Goal: Transaction & Acquisition: Purchase product/service

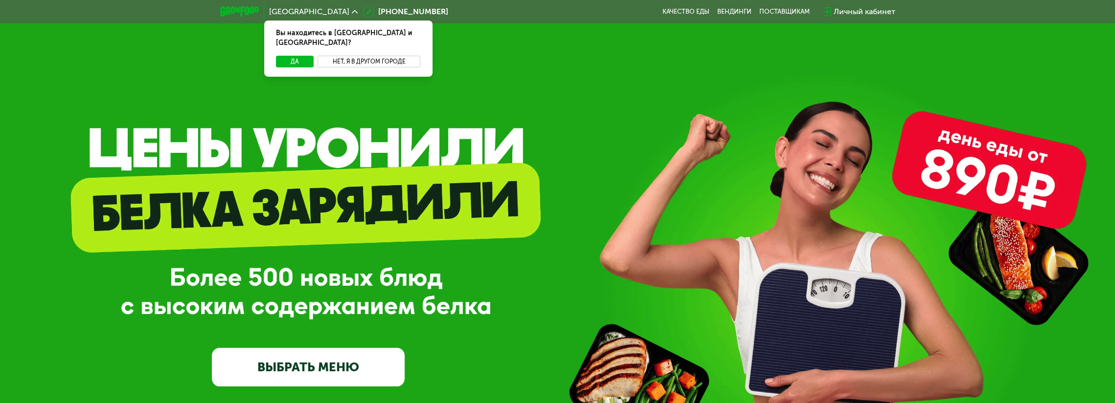
click at [367, 56] on button "Нет, я в другом городе" at bounding box center [368, 62] width 103 height 12
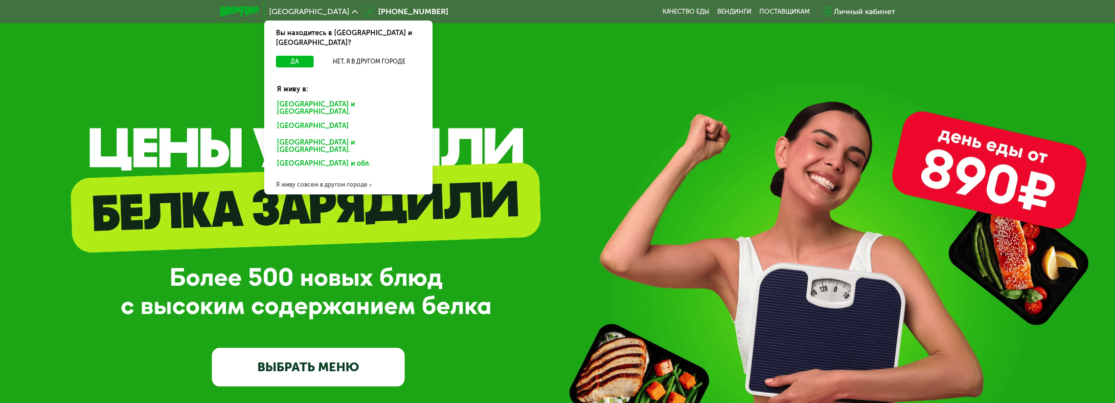
click at [303, 120] on div "Москве и обл." at bounding box center [346, 128] width 153 height 16
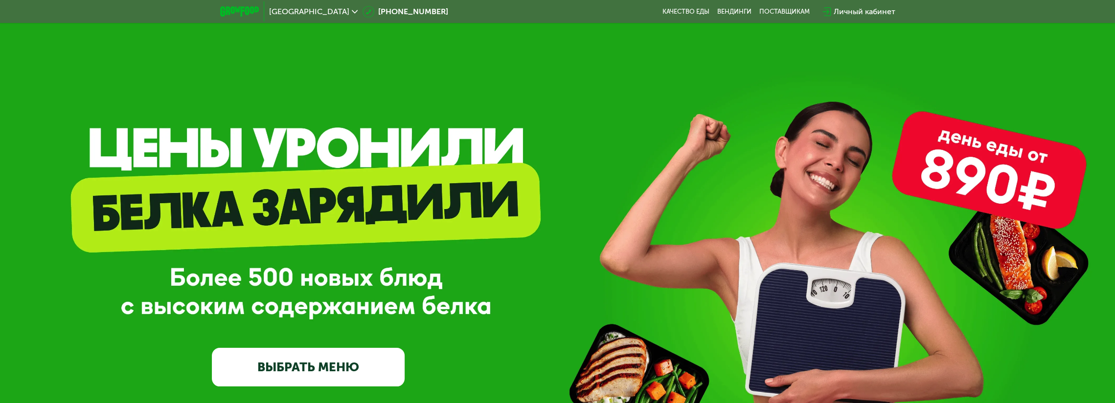
click at [330, 370] on link "ВЫБРАТЬ МЕНЮ" at bounding box center [308, 367] width 193 height 39
click at [381, 369] on link "ВЫБРАТЬ МЕНЮ" at bounding box center [308, 367] width 193 height 39
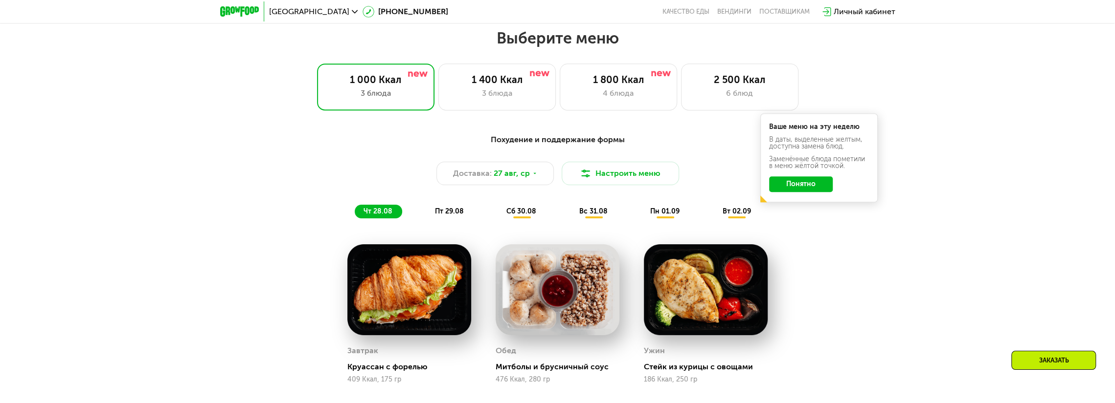
scroll to position [614, 0]
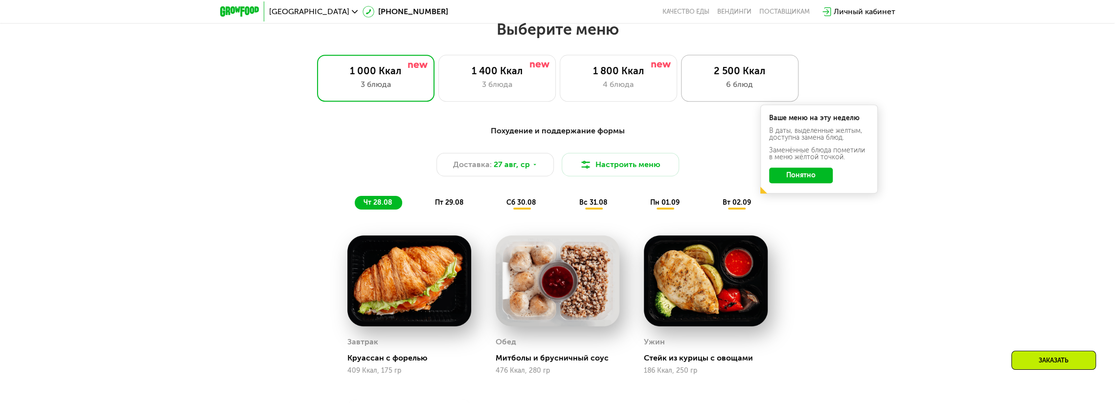
click at [730, 89] on div "6 блюд" at bounding box center [739, 85] width 97 height 12
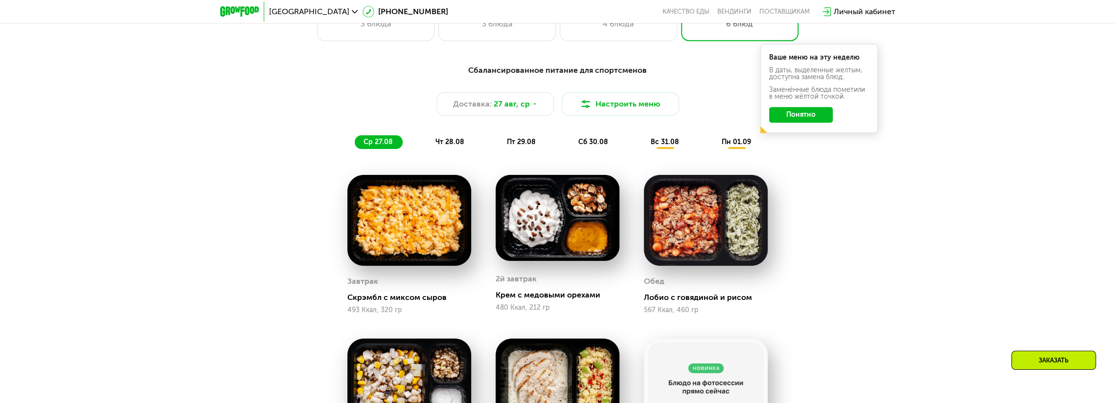
scroll to position [565, 0]
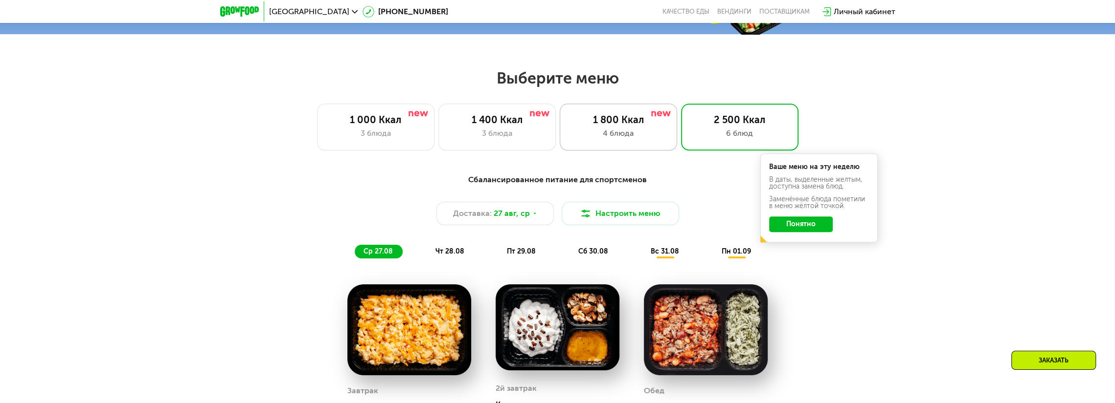
click at [606, 126] on div "1 800 Ккал" at bounding box center [618, 120] width 97 height 12
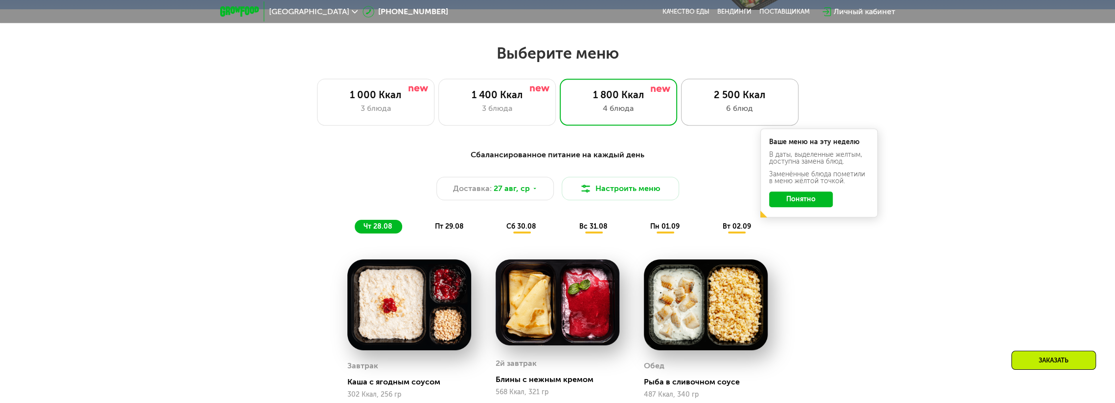
scroll to position [662, 0]
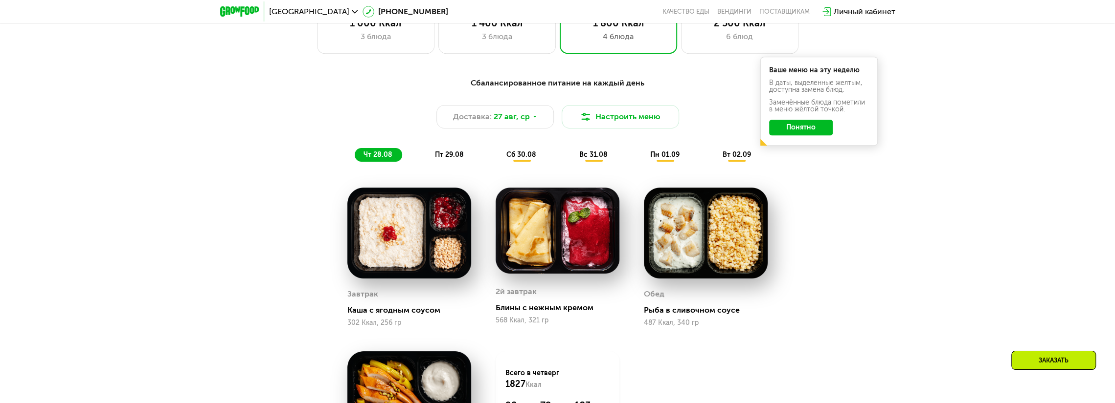
click at [806, 130] on button "Понятно" at bounding box center [801, 128] width 64 height 16
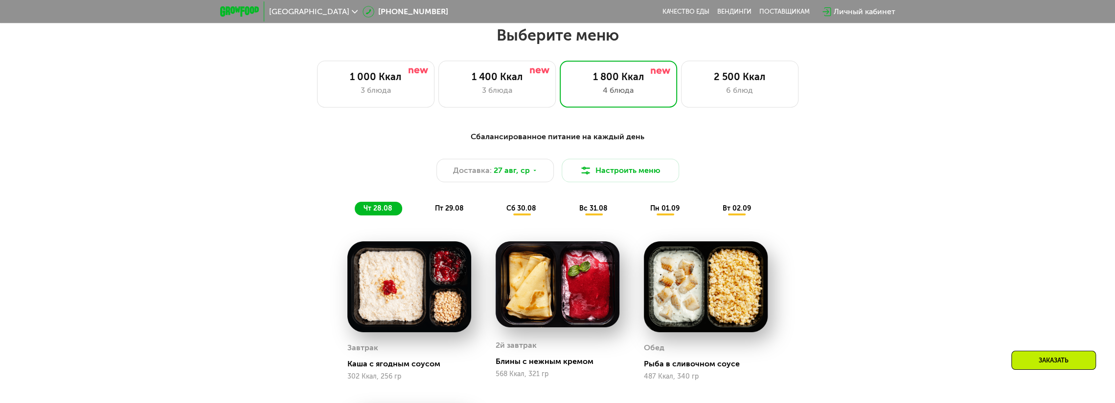
scroll to position [613, 0]
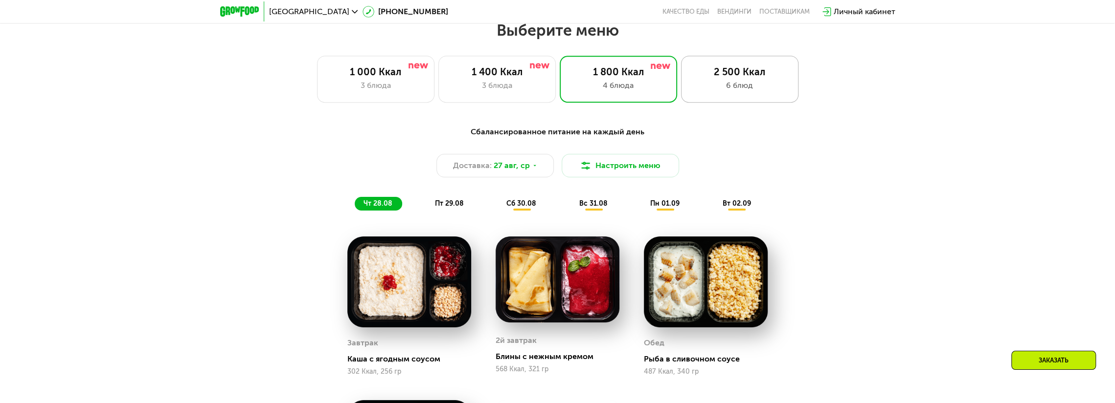
click at [739, 86] on div "6 блюд" at bounding box center [739, 86] width 97 height 12
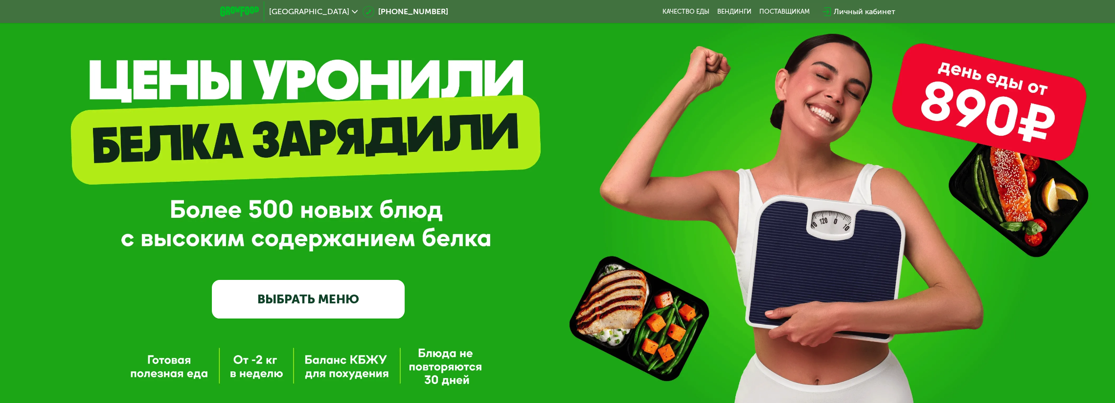
scroll to position [26, 0]
